Goal: Transaction & Acquisition: Purchase product/service

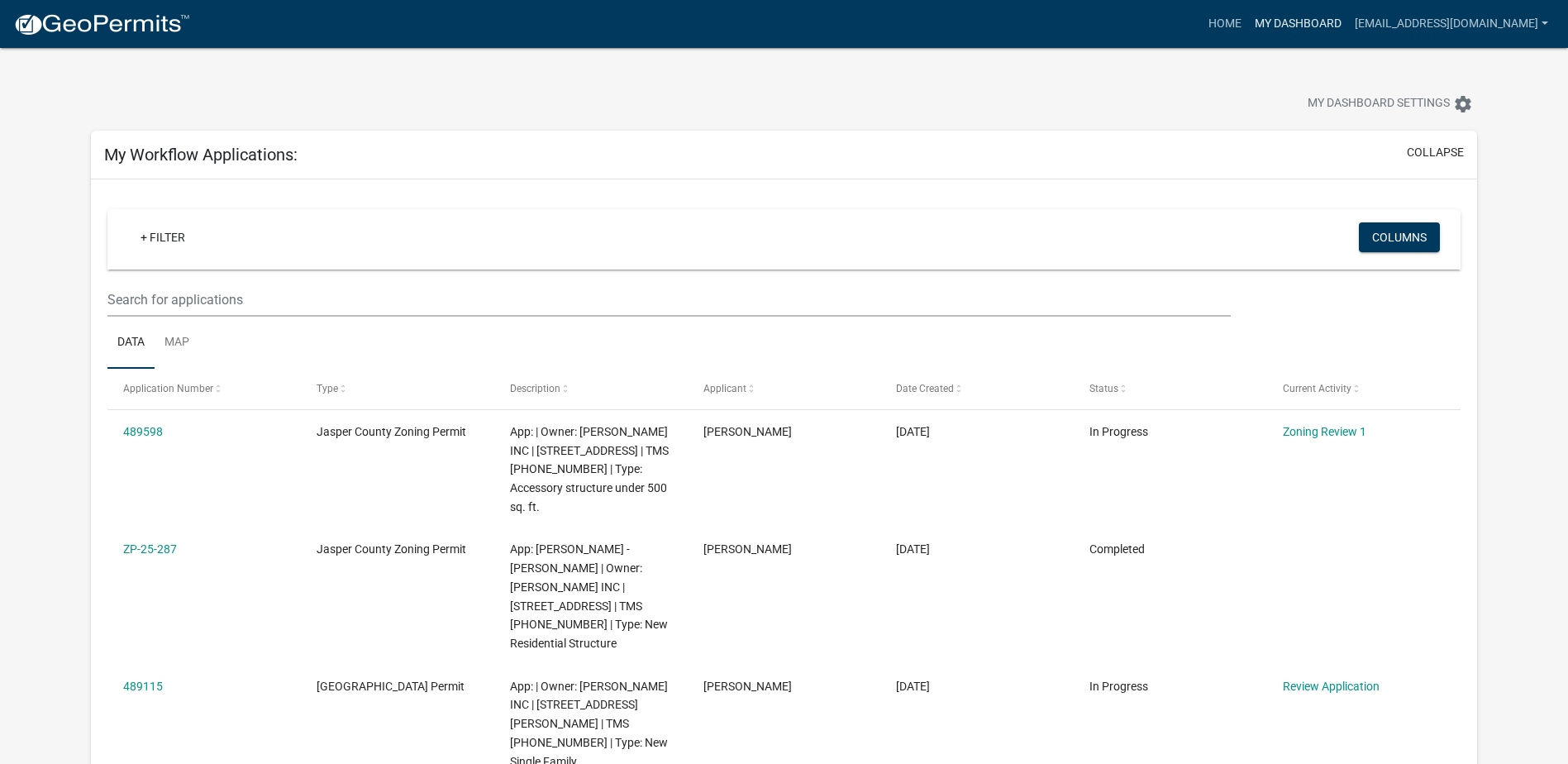
drag, startPoint x: 0, startPoint y: 0, endPoint x: 1308, endPoint y: 24, distance: 1308.2
click at [1308, 24] on link "My Dashboard" at bounding box center [1298, 24] width 100 height 32
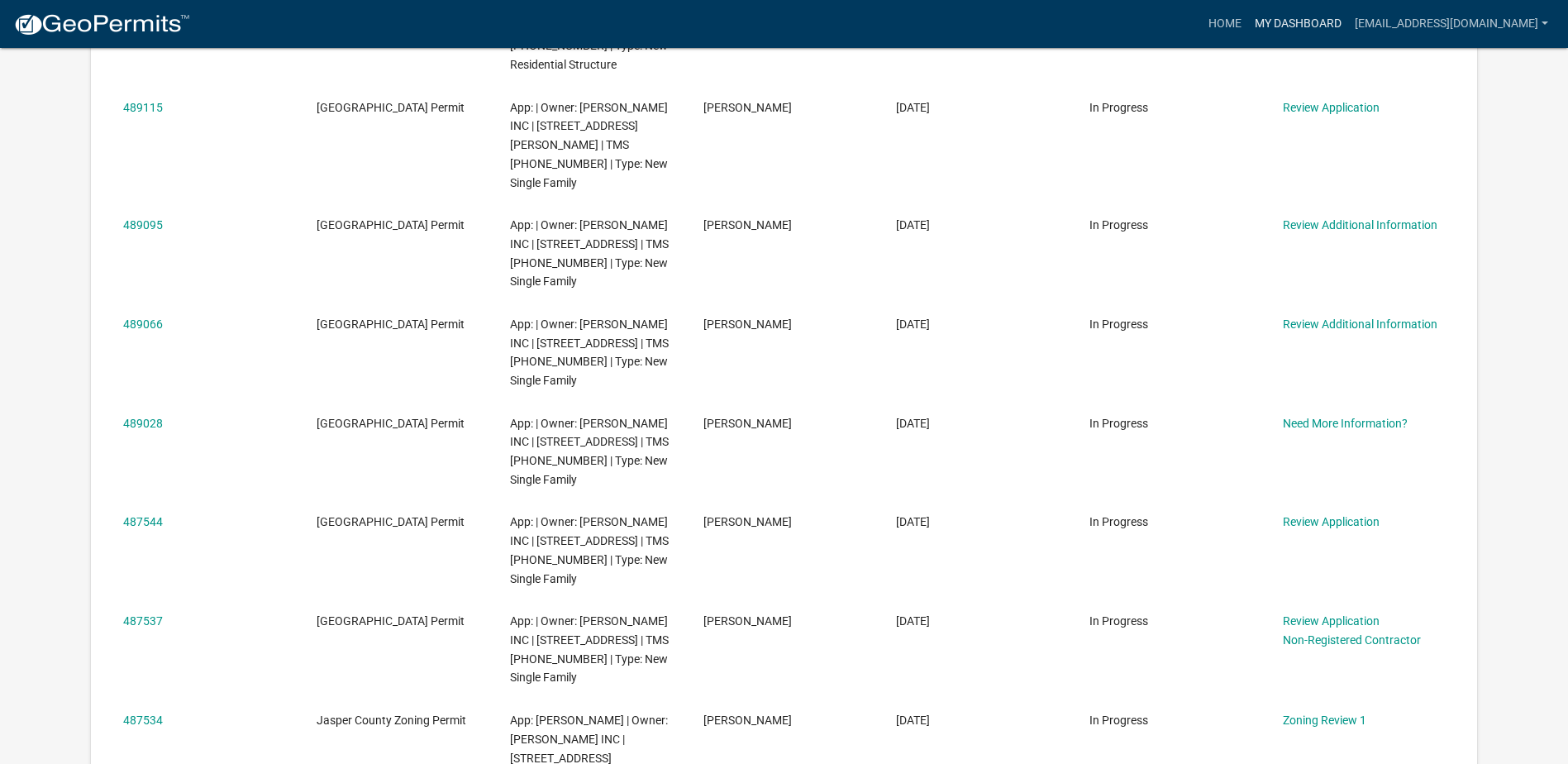
scroll to position [992, 0]
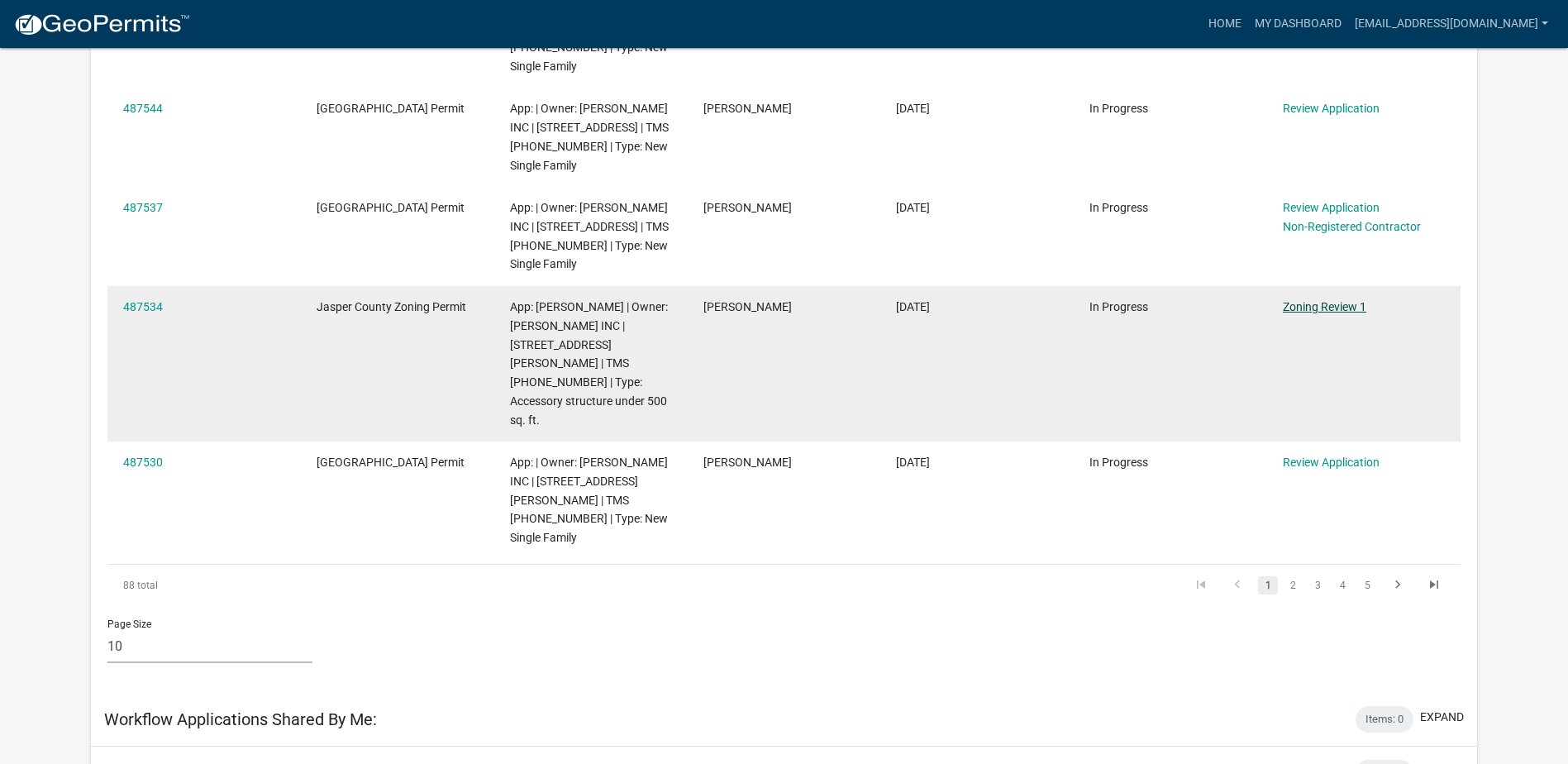
click at [1347, 300] on link "Zoning Review 1" at bounding box center [1324, 306] width 84 height 13
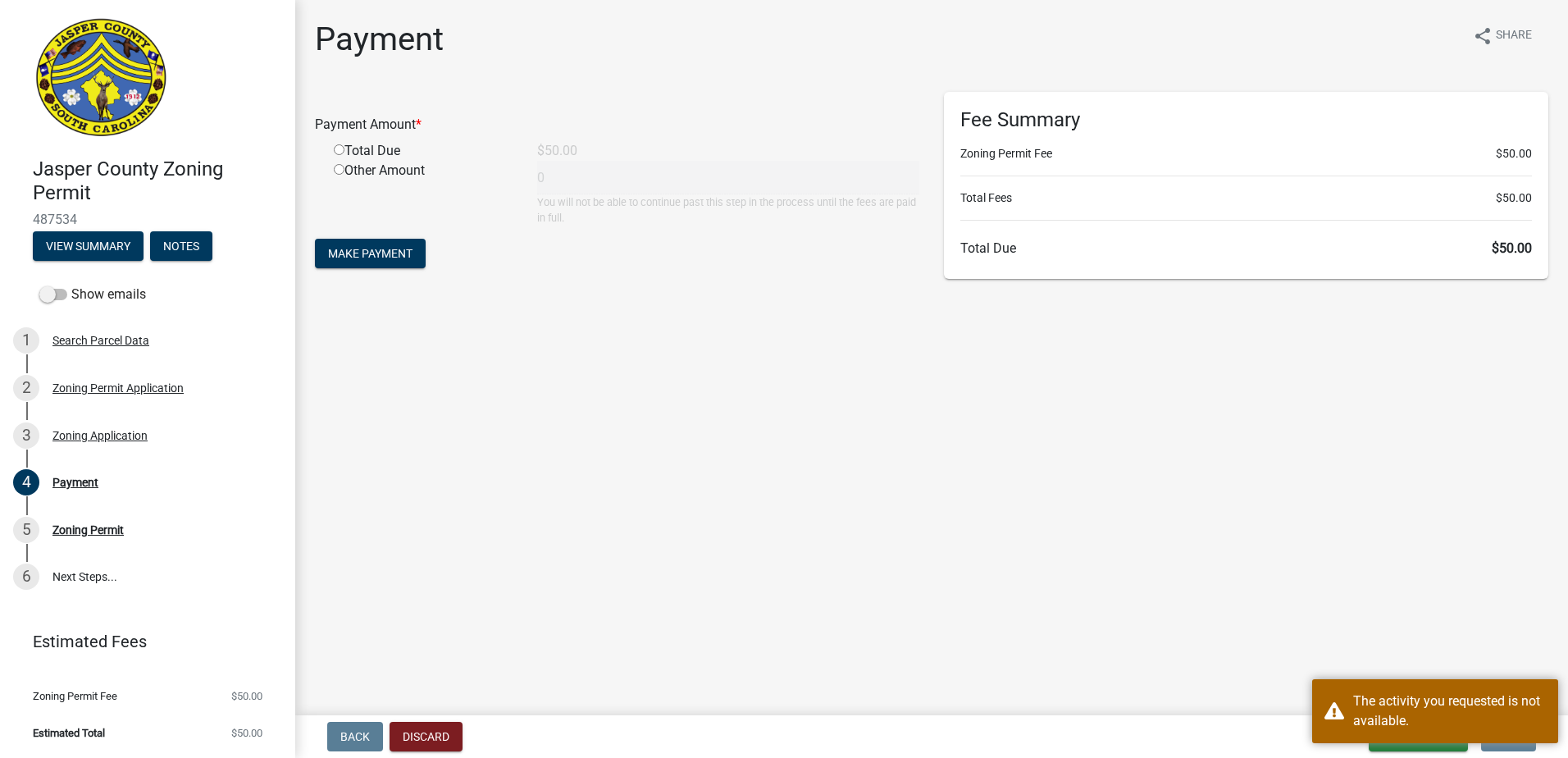
click at [341, 151] on input "radio" at bounding box center [339, 149] width 11 height 11
radio input "true"
type input "50"
click at [416, 250] on button "Make Payment" at bounding box center [370, 254] width 111 height 29
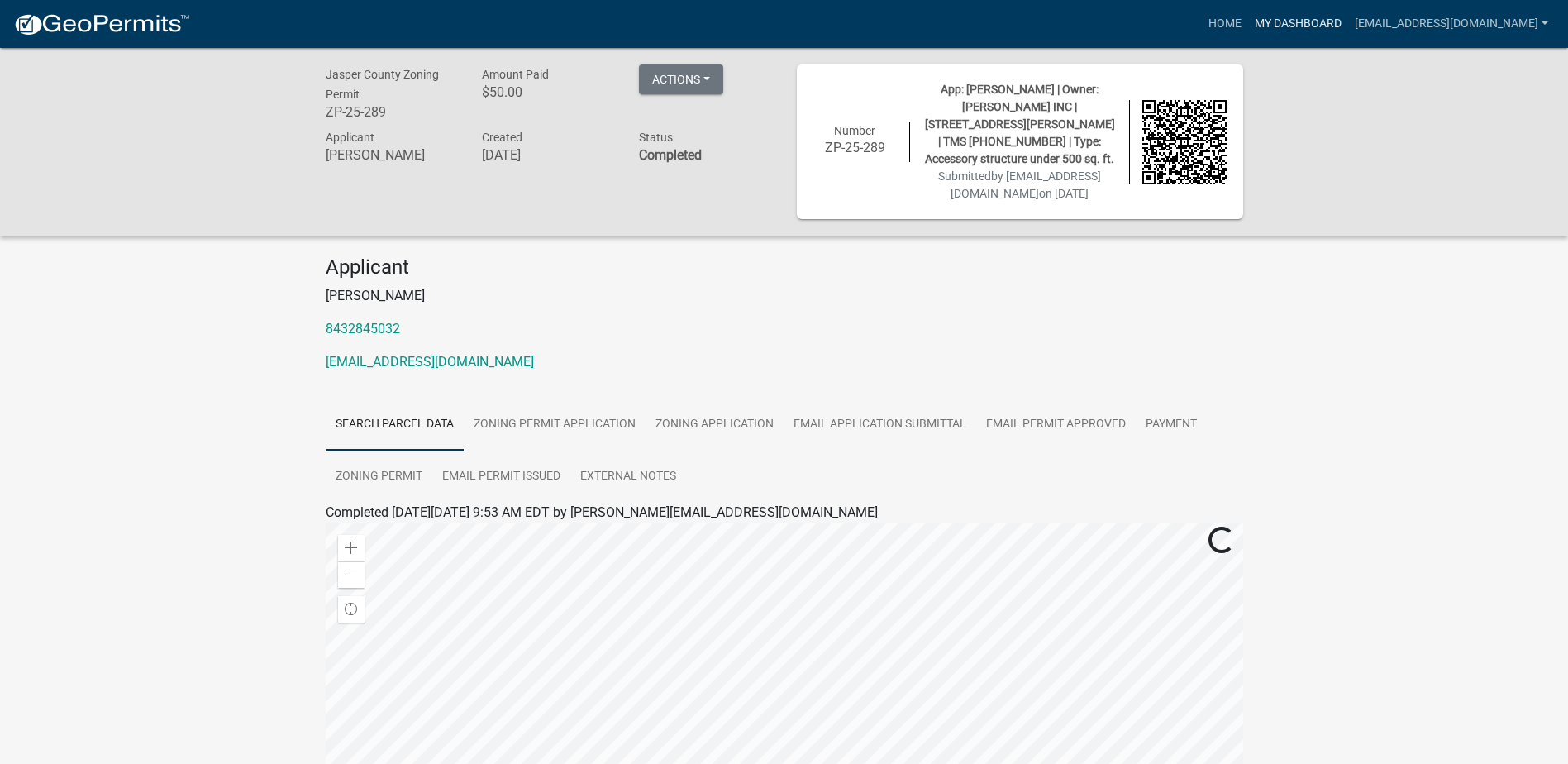
click at [1302, 19] on link "My Dashboard" at bounding box center [1298, 24] width 100 height 32
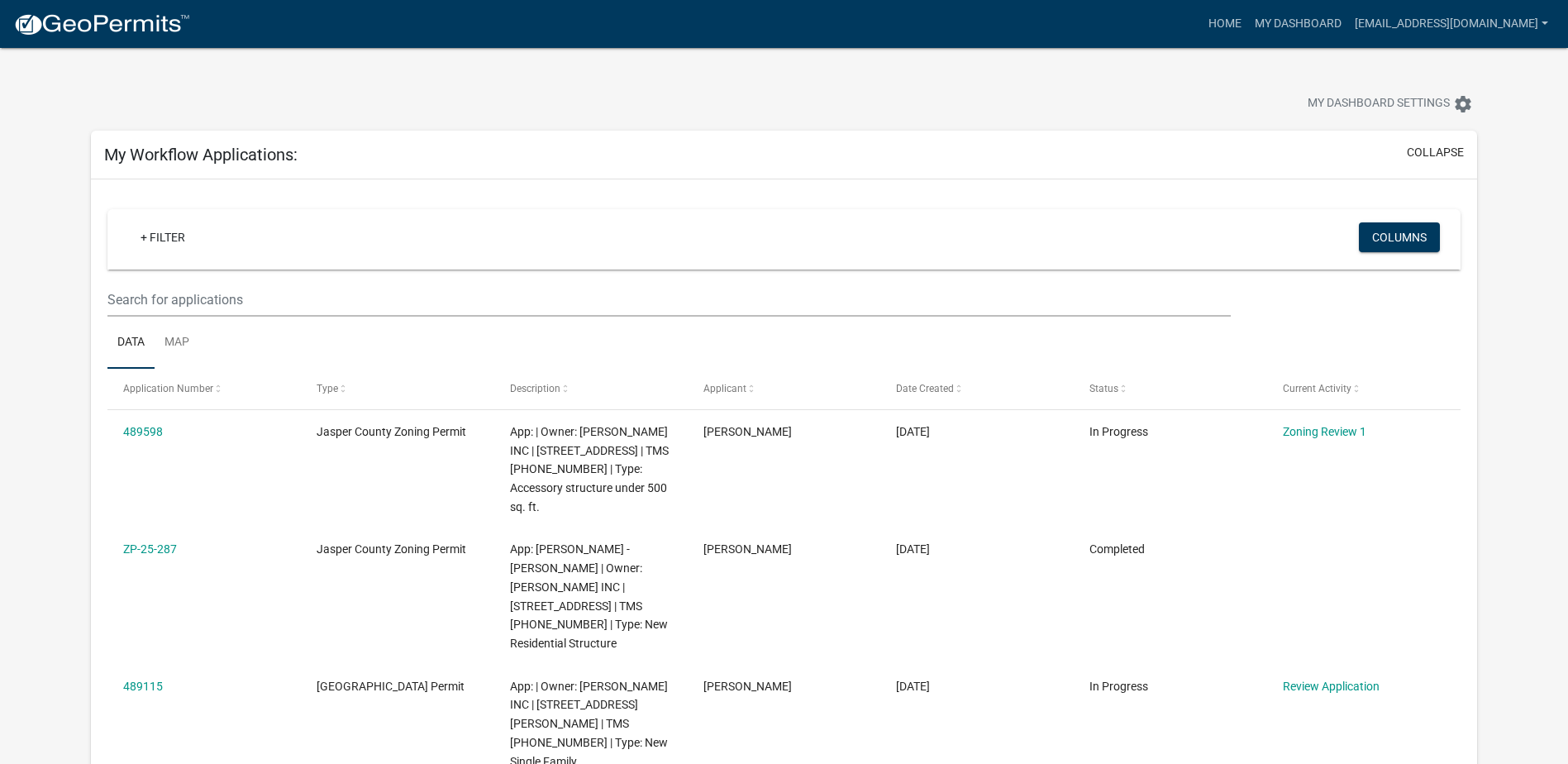
click at [105, 86] on div "My Dashboard Settings settings" at bounding box center [784, 86] width 1411 height 76
click at [1340, 30] on link "My Dashboard" at bounding box center [1298, 24] width 100 height 32
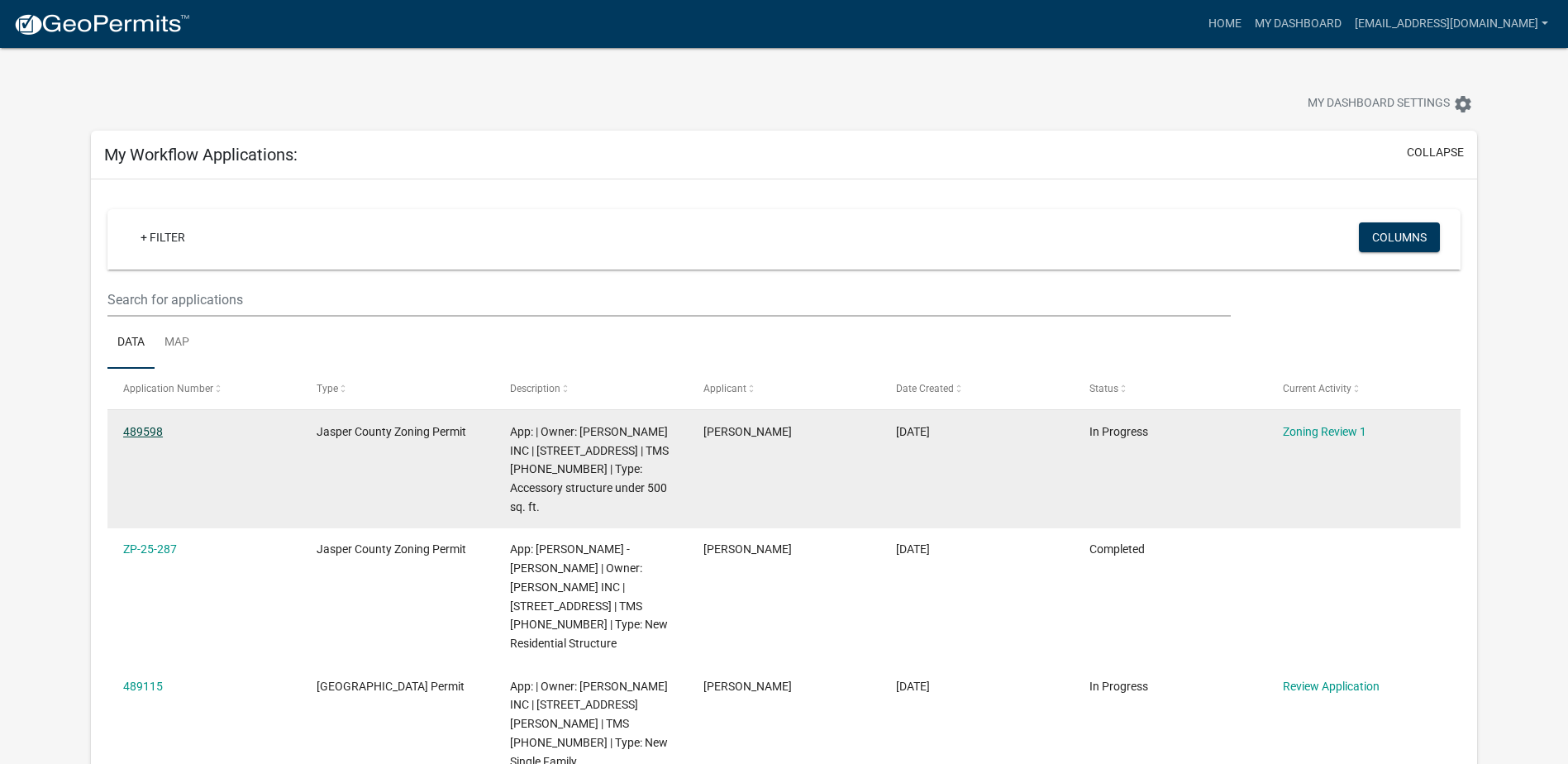
click at [145, 429] on link "489598" at bounding box center [143, 431] width 39 height 13
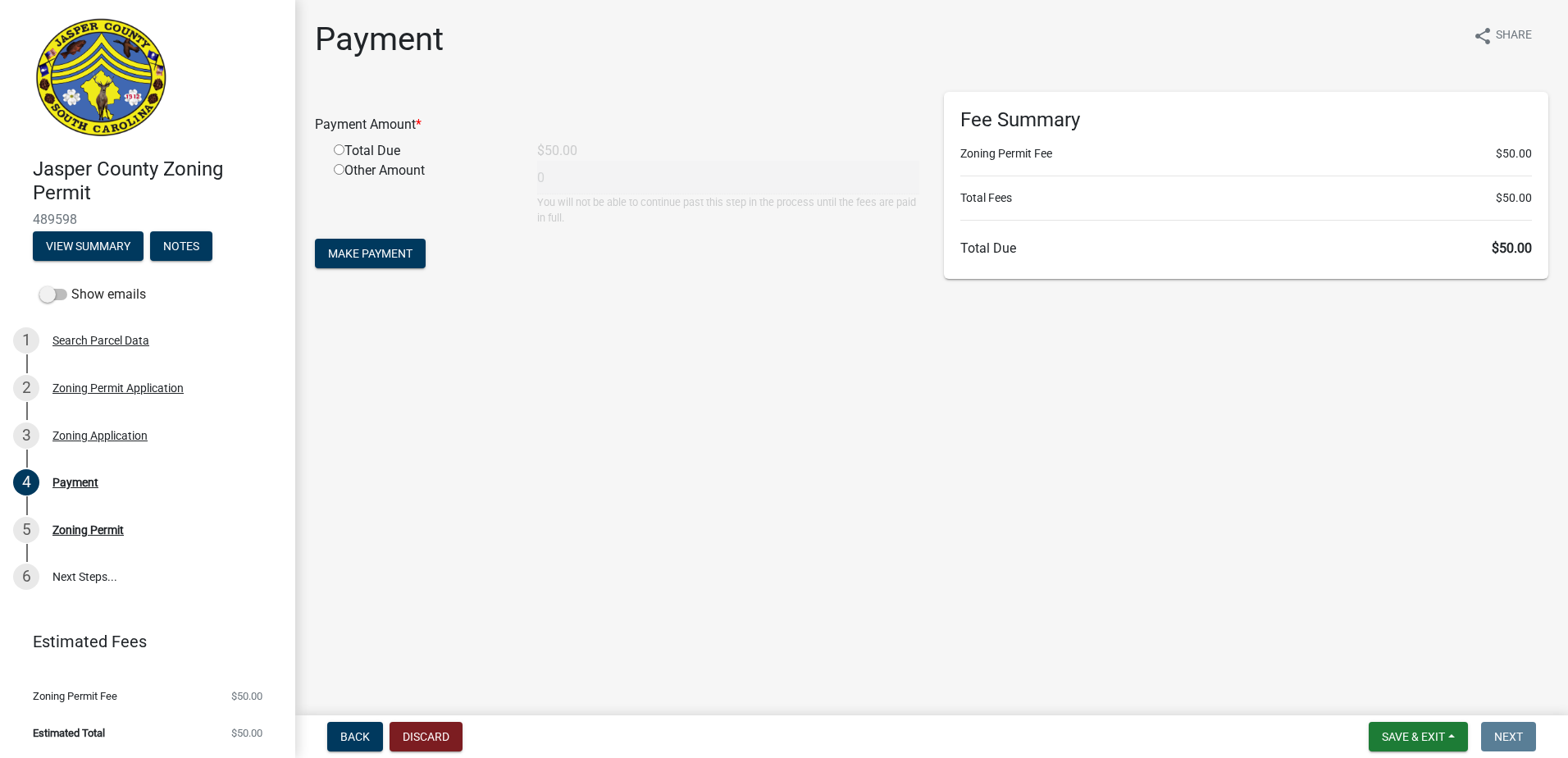
click at [337, 153] on input "radio" at bounding box center [339, 149] width 11 height 11
radio input "true"
type input "50"
click at [370, 247] on span "Make Payment" at bounding box center [370, 253] width 84 height 13
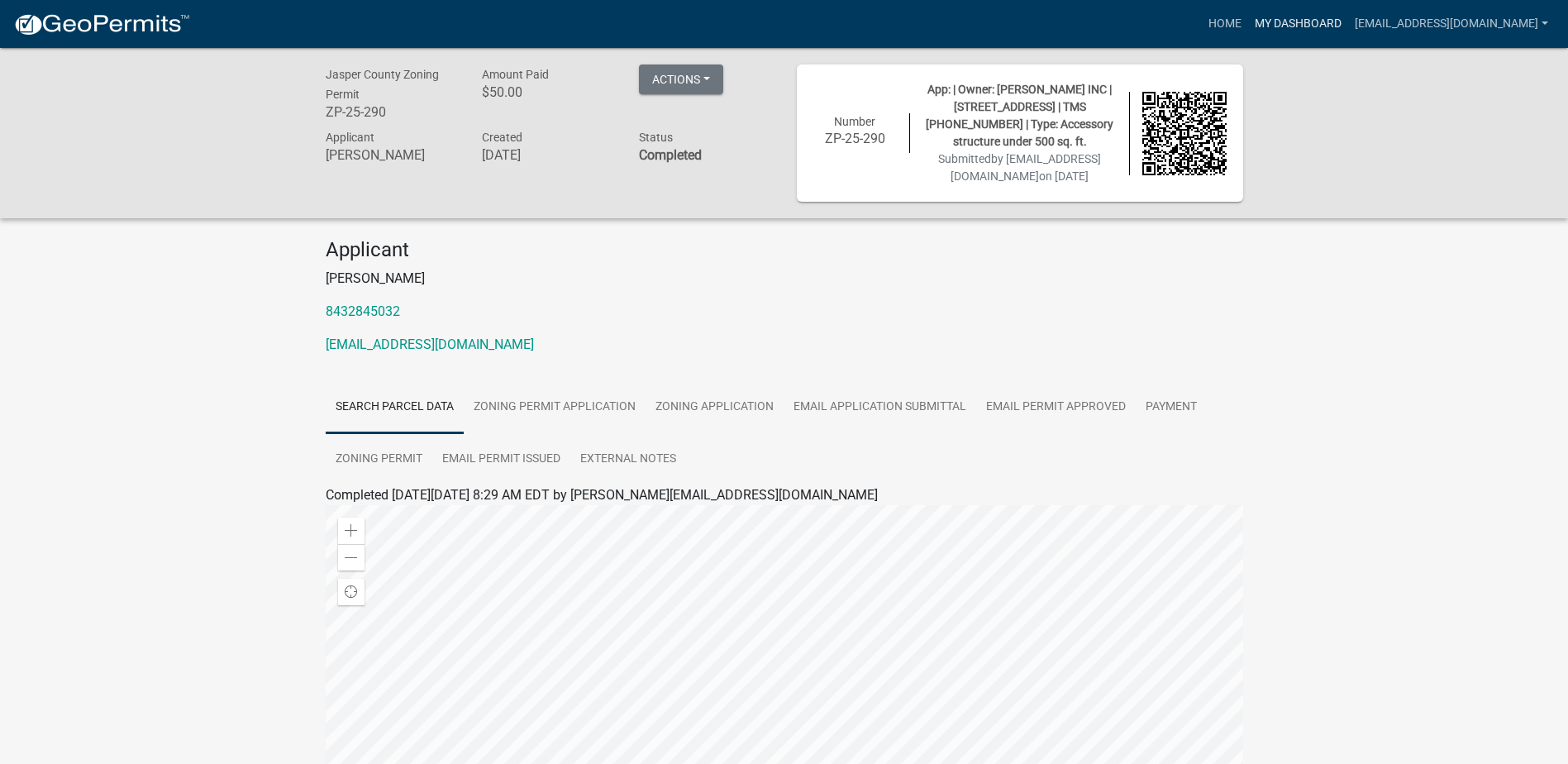
click at [1337, 15] on link "My Dashboard" at bounding box center [1298, 24] width 100 height 32
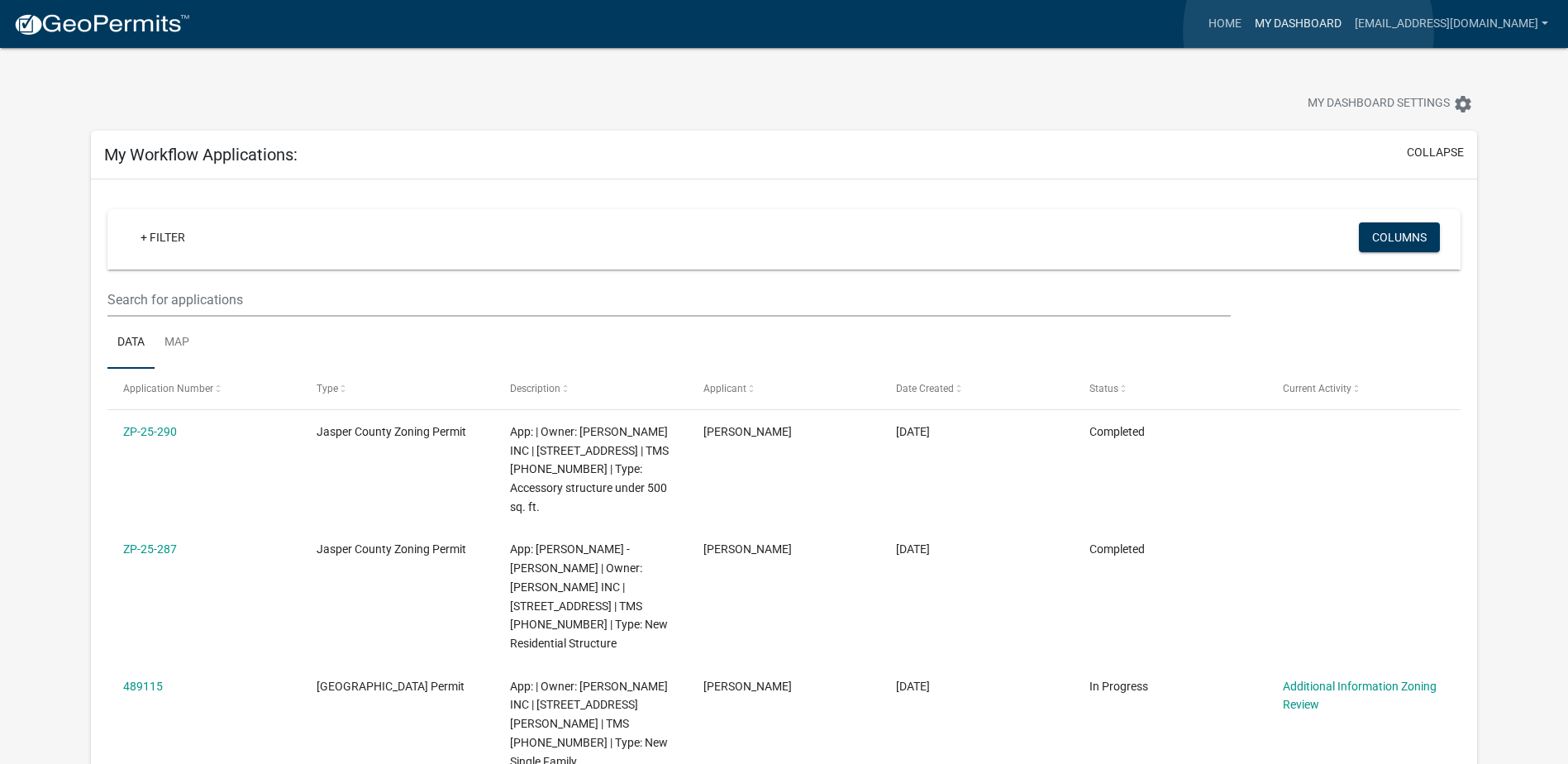
click at [1308, 32] on link "My Dashboard" at bounding box center [1298, 24] width 100 height 32
